Goal: Task Accomplishment & Management: Complete application form

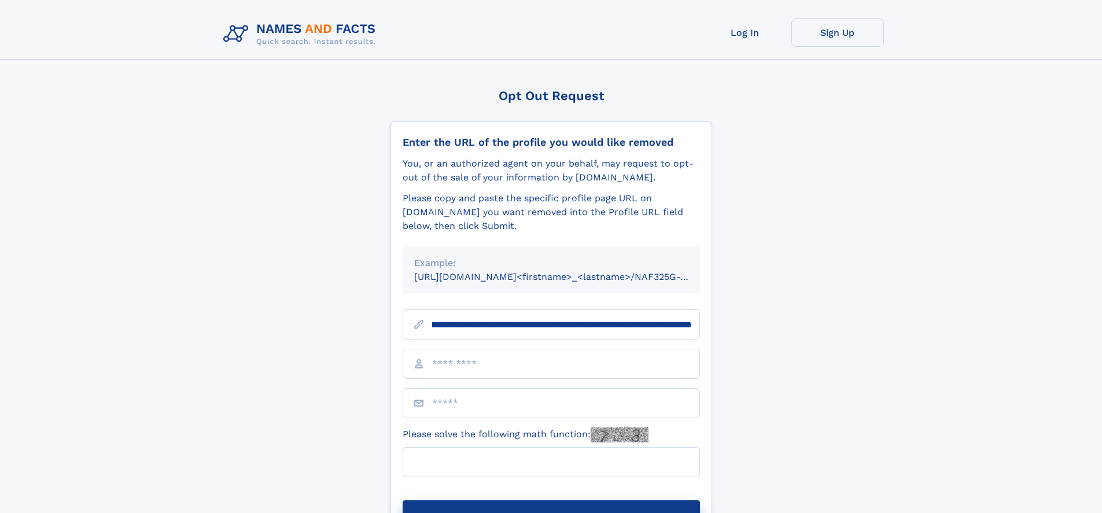
scroll to position [0, 159]
type input "**********"
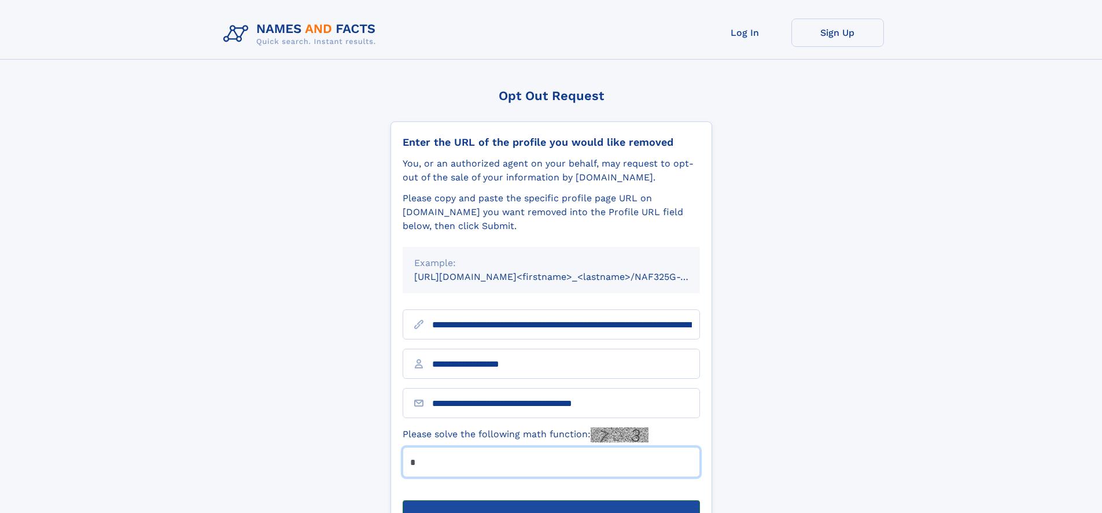
type input "*"
click at [551, 501] on button "Submit Opt Out Request" at bounding box center [551, 519] width 297 height 37
